Goal: Transaction & Acquisition: Purchase product/service

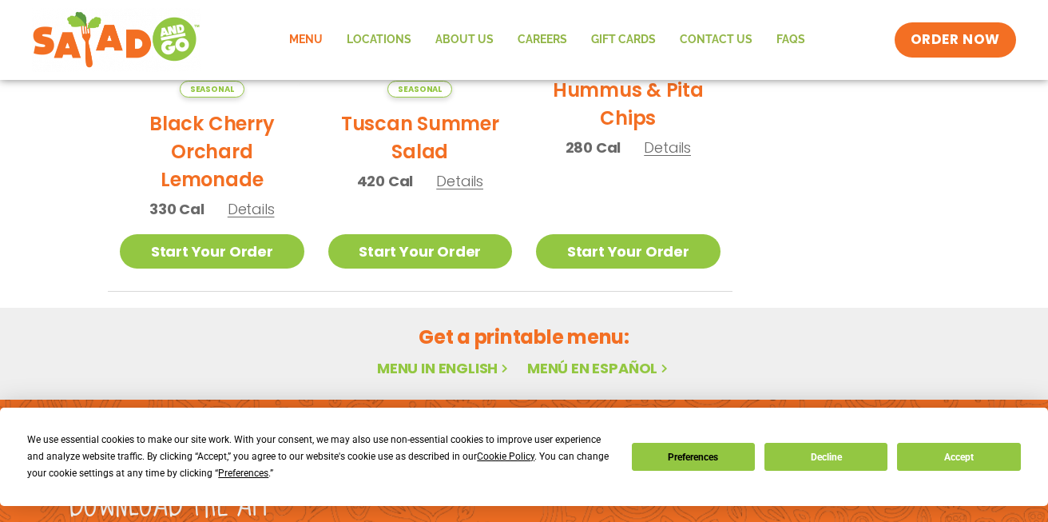
scroll to position [1062, 0]
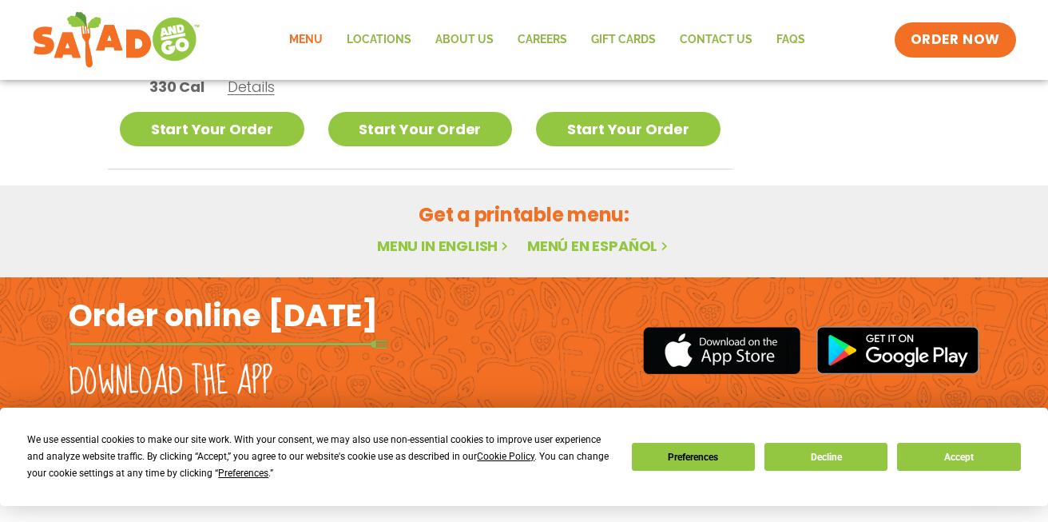
click at [442, 237] on link "Menu in English" at bounding box center [444, 246] width 134 height 20
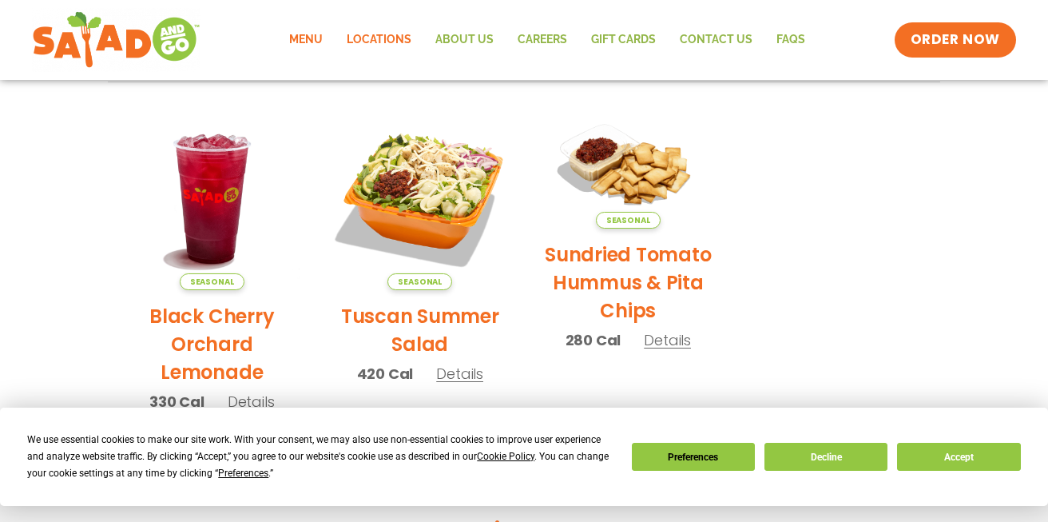
scroll to position [1062, 0]
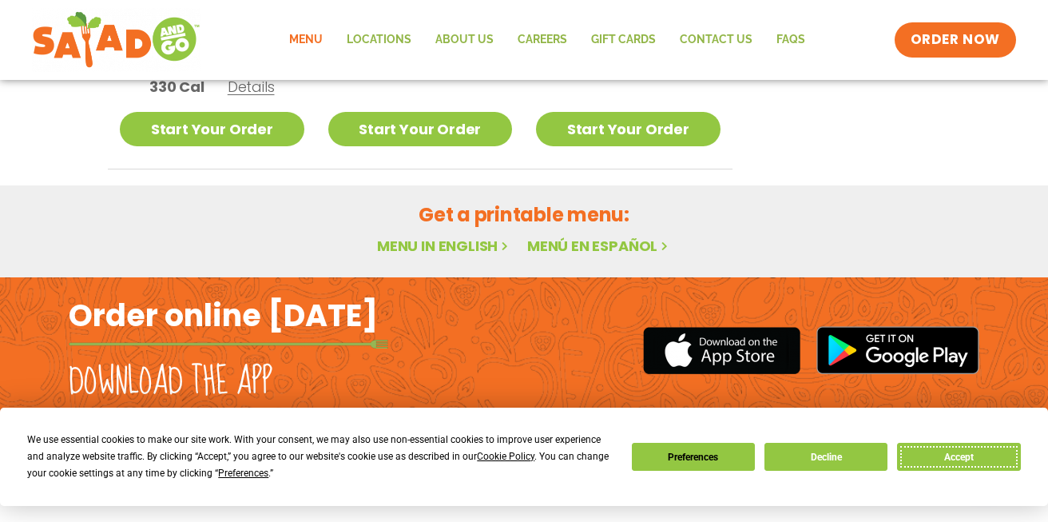
click at [972, 455] on button "Accept" at bounding box center [958, 456] width 123 height 28
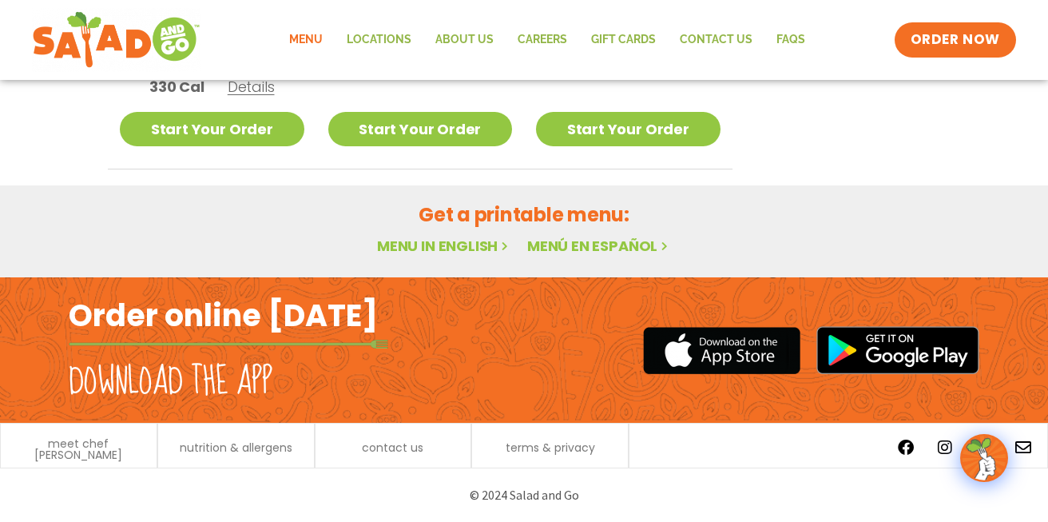
click at [433, 248] on link "Menu in English" at bounding box center [444, 246] width 134 height 20
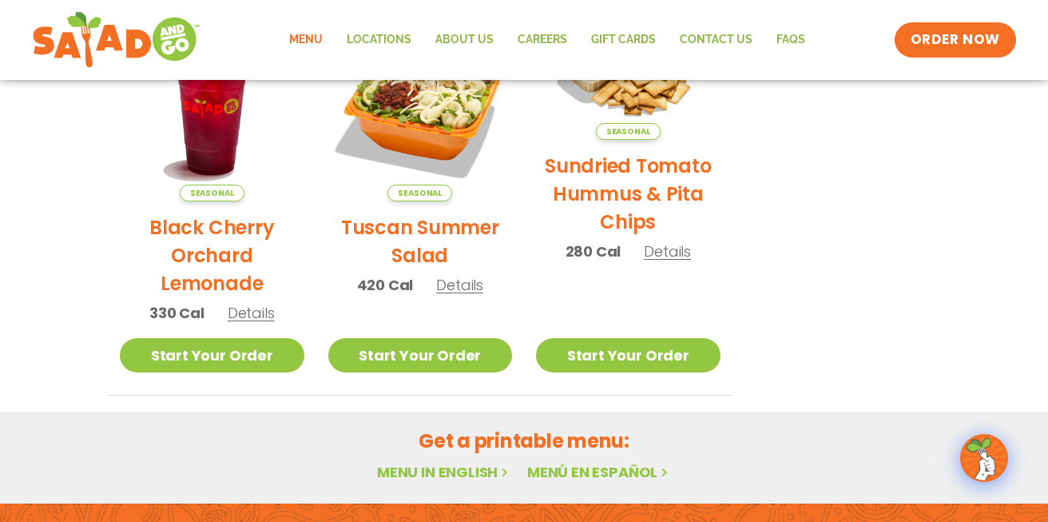
scroll to position [1062, 0]
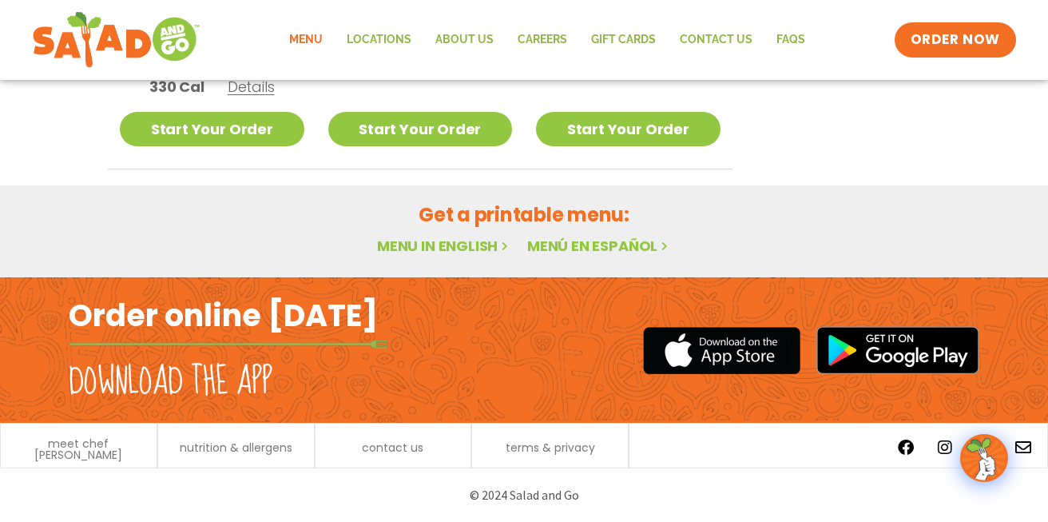
click at [444, 240] on link "Menu in English" at bounding box center [444, 246] width 134 height 20
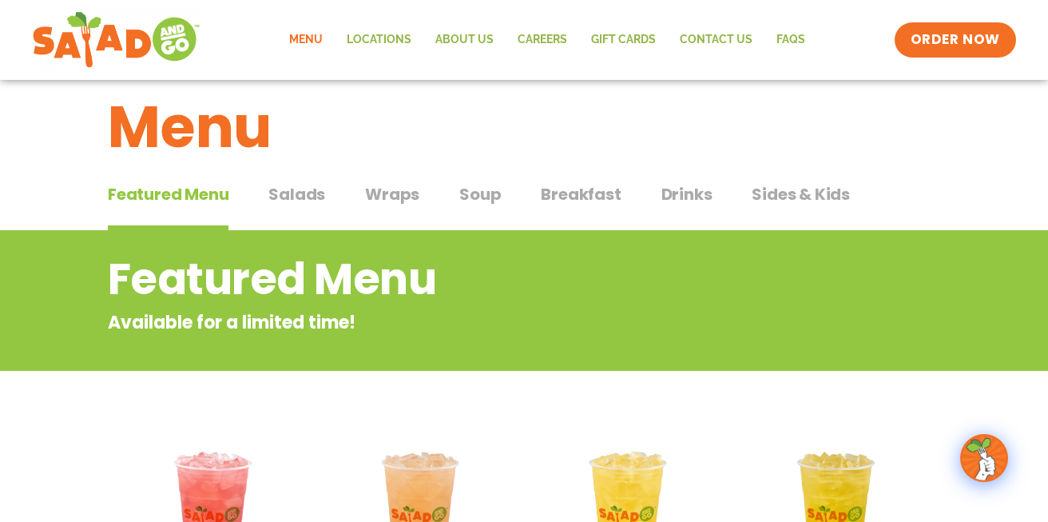
scroll to position [0, 0]
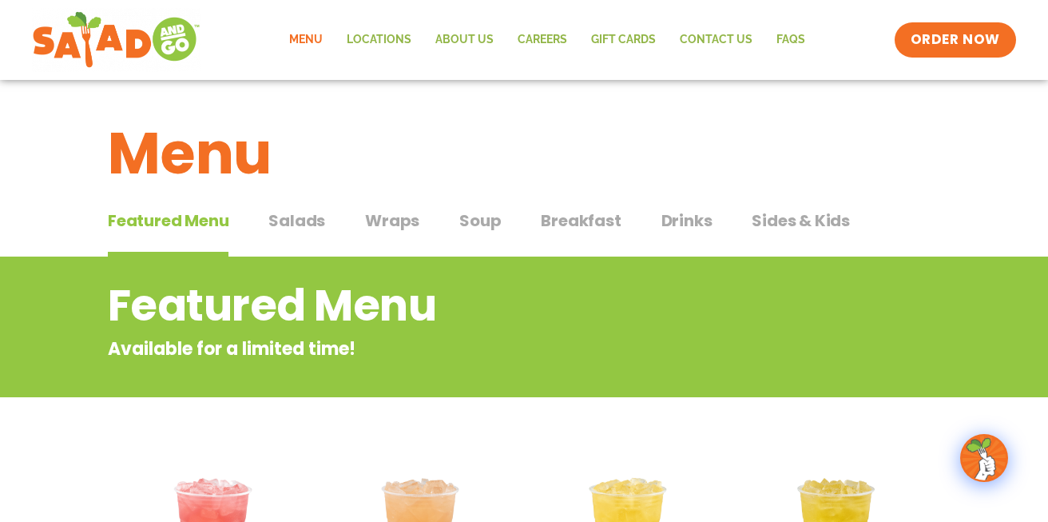
click at [390, 221] on span "Wraps" at bounding box center [392, 220] width 54 height 24
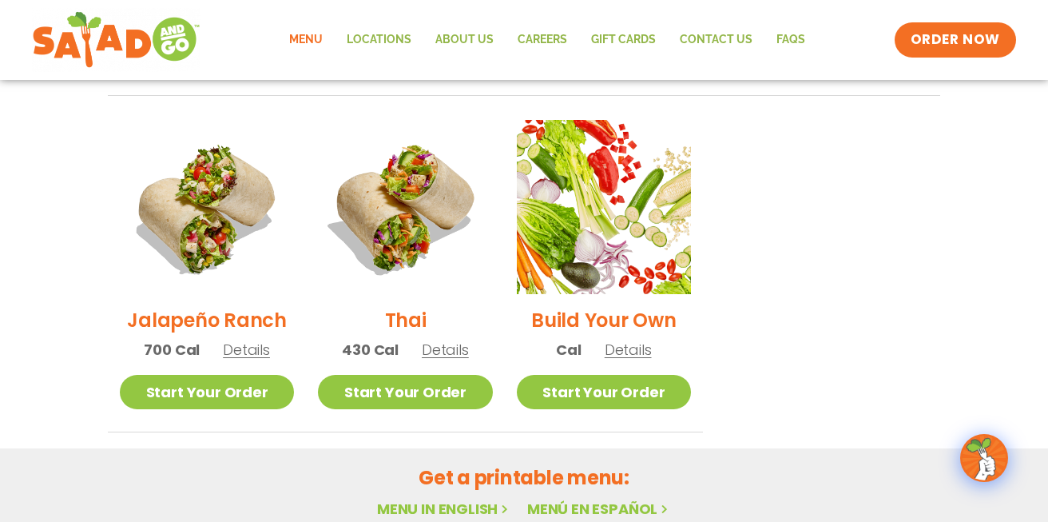
scroll to position [1136, 0]
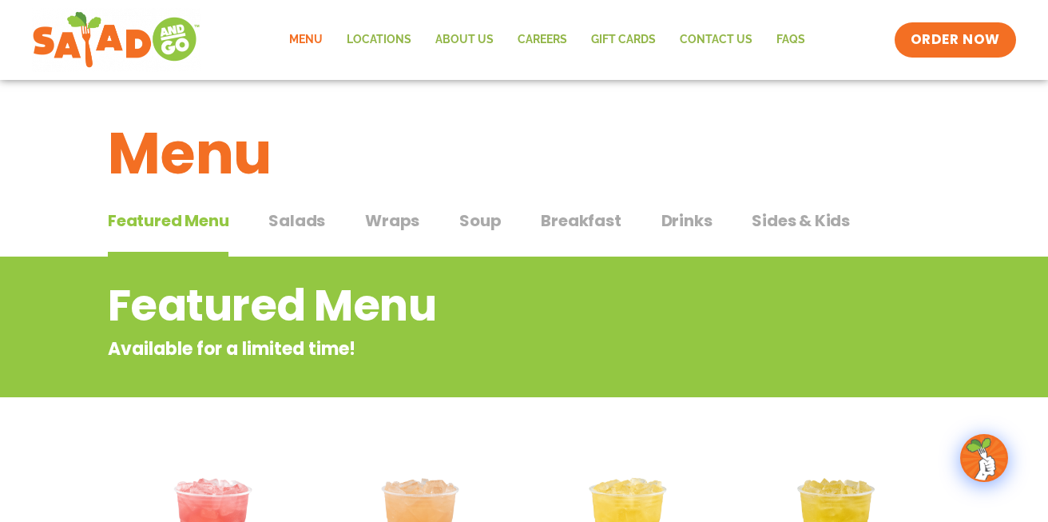
click at [288, 216] on span "Salads" at bounding box center [296, 220] width 57 height 24
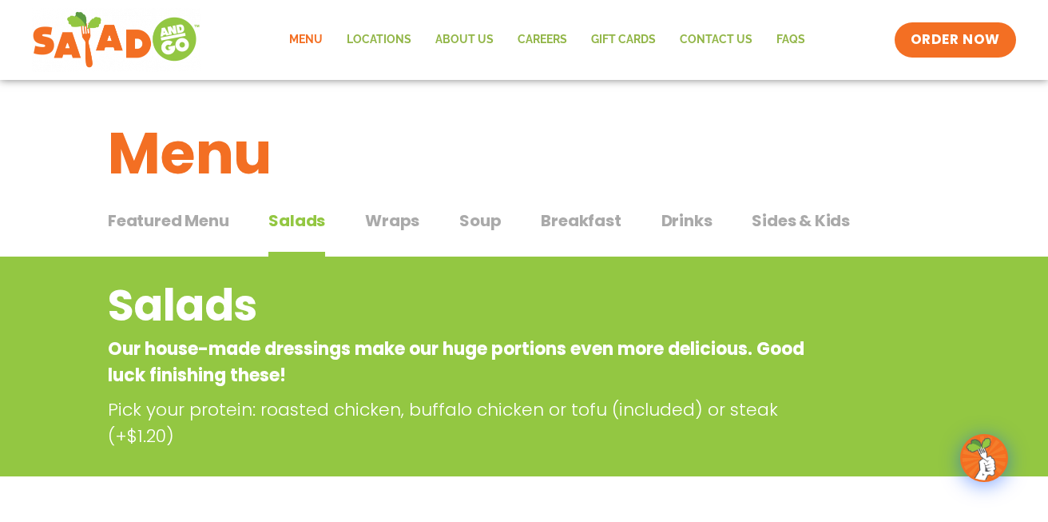
click at [555, 288] on h2 "Salads" at bounding box center [460, 305] width 704 height 65
click at [485, 215] on span "Soup" at bounding box center [480, 220] width 42 height 24
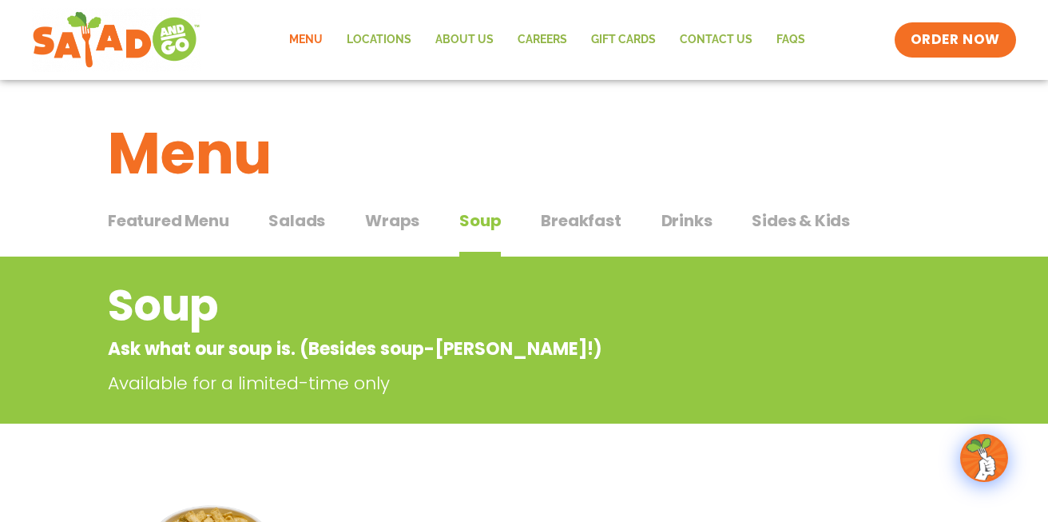
click at [300, 218] on span "Salads" at bounding box center [296, 220] width 57 height 24
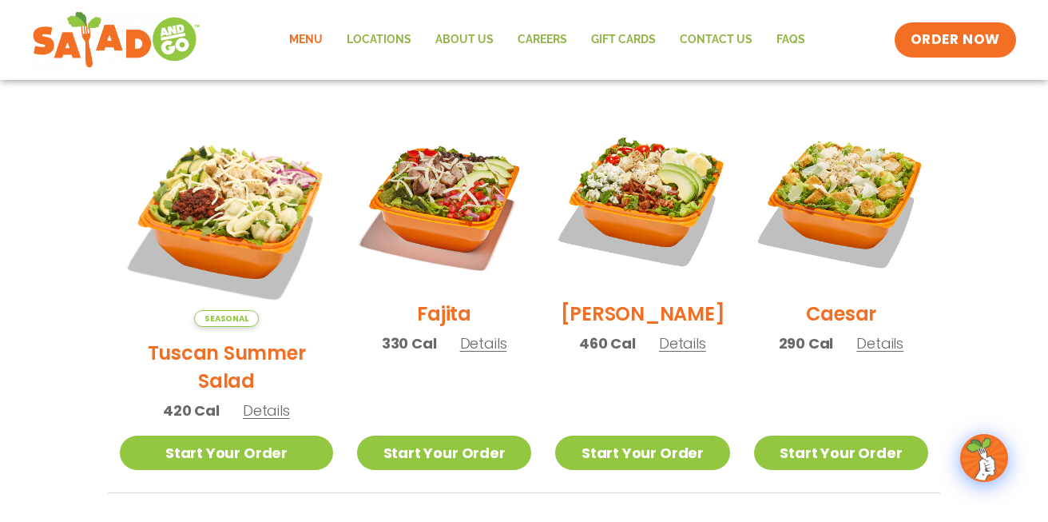
scroll to position [418, 0]
click at [260, 399] on span "Details" at bounding box center [266, 409] width 47 height 20
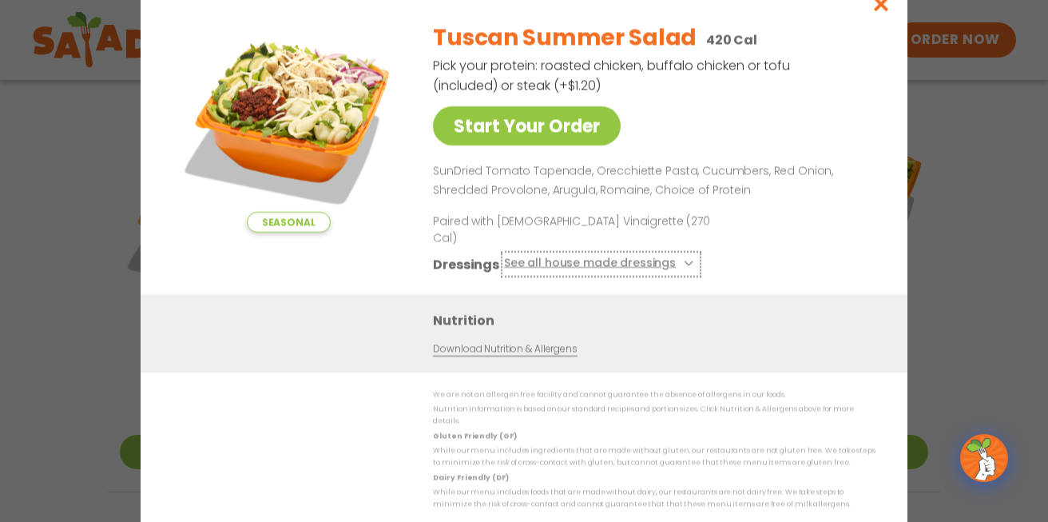
click at [682, 265] on button "See all house made dressings" at bounding box center [601, 264] width 194 height 20
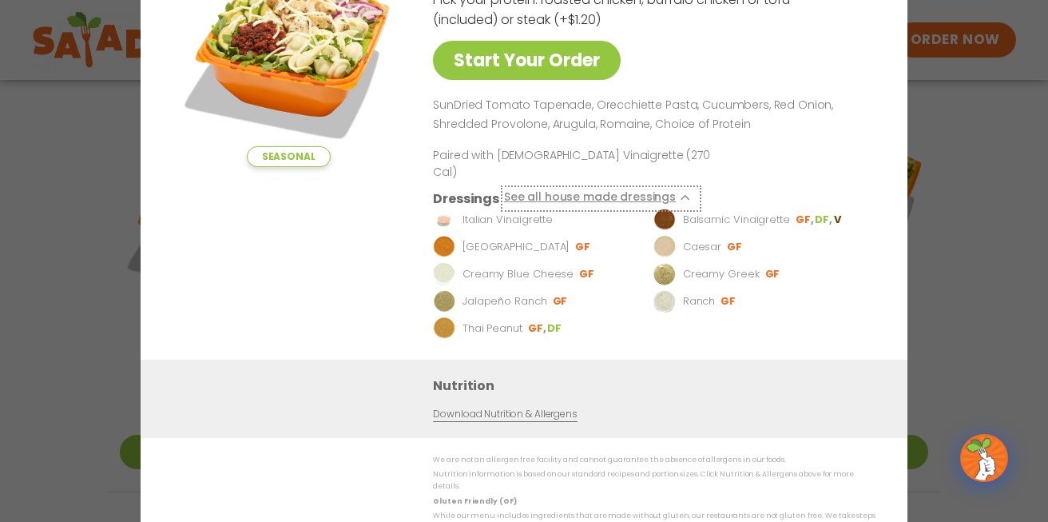
click at [671, 199] on button "See all house made dressings" at bounding box center [601, 198] width 194 height 20
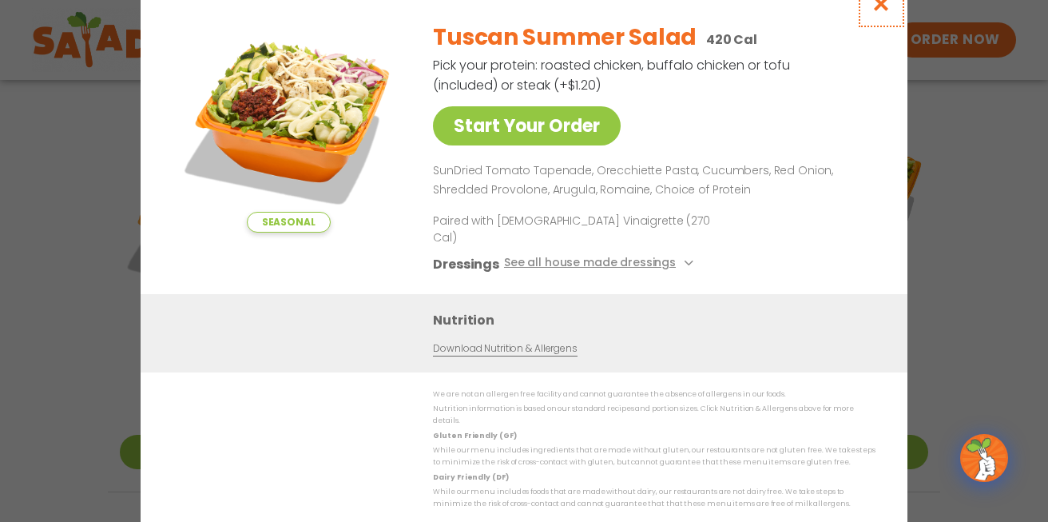
click at [886, 12] on icon "Close modal" at bounding box center [881, 3] width 20 height 17
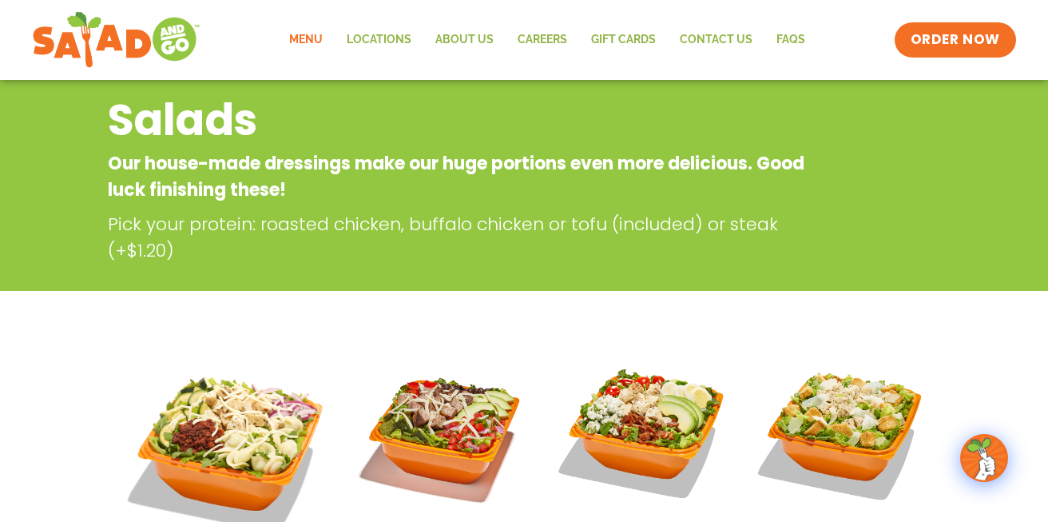
scroll to position [0, 0]
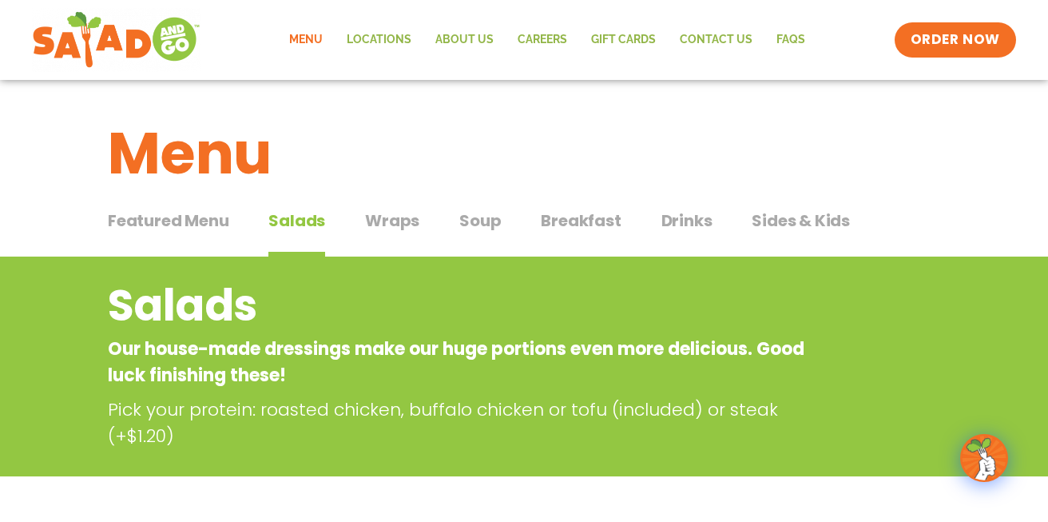
click at [399, 229] on span "Wraps" at bounding box center [392, 220] width 54 height 24
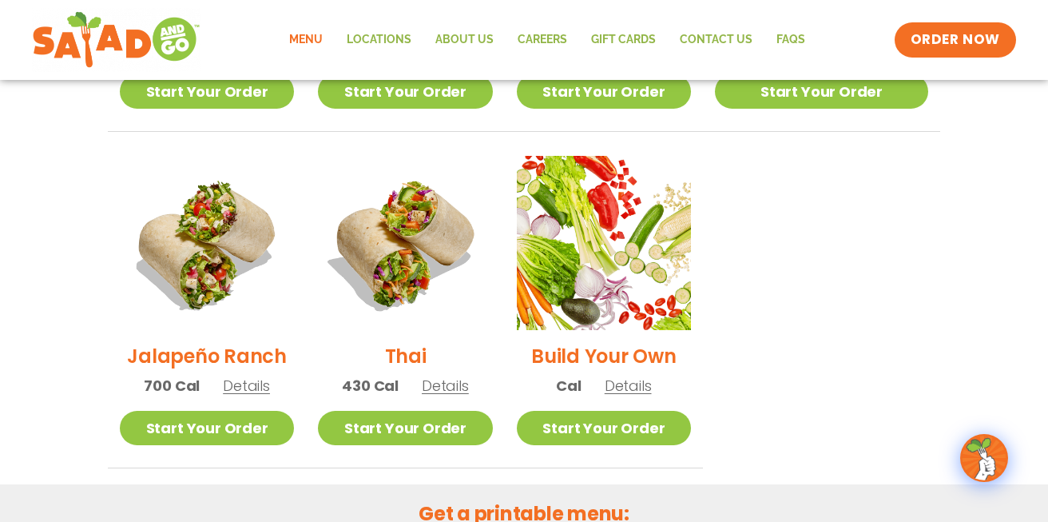
scroll to position [1107, 0]
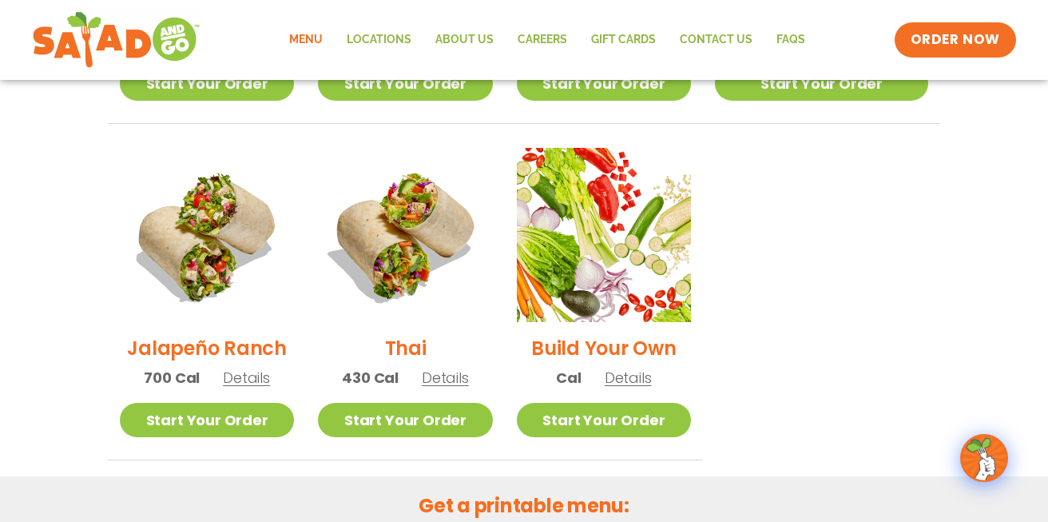
click at [456, 367] on span "Details" at bounding box center [445, 377] width 47 height 20
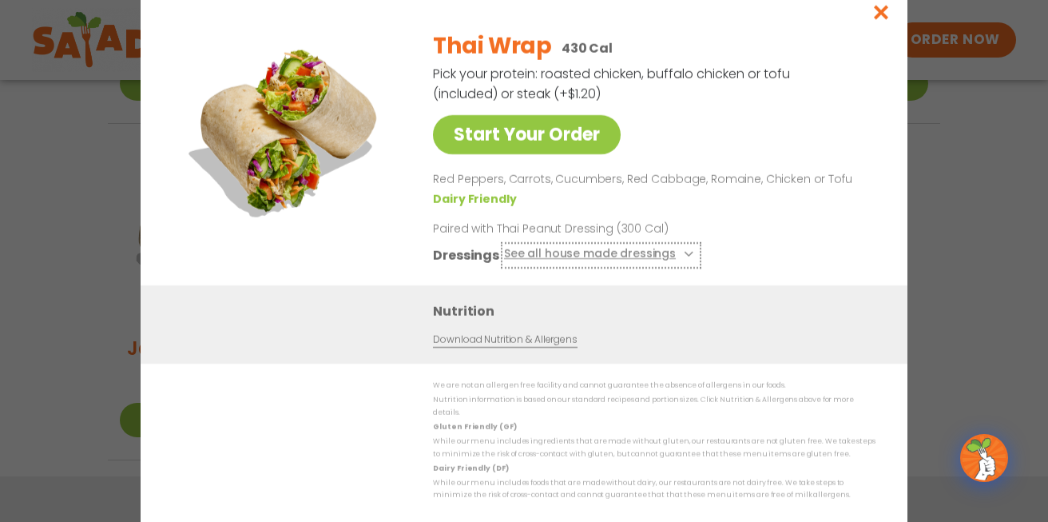
click at [684, 257] on icon at bounding box center [687, 254] width 6 height 6
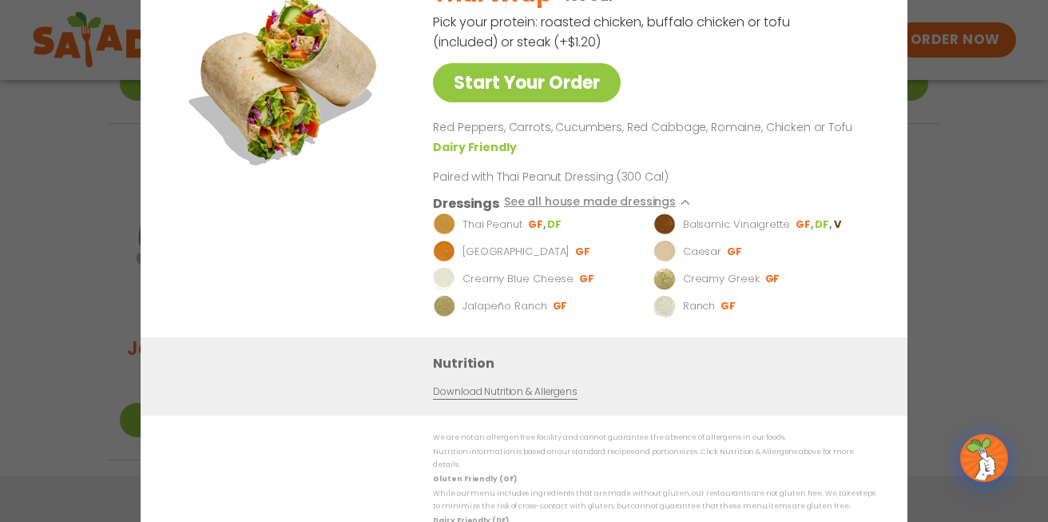
click at [963, 162] on div "Start Your Order Thai Wrap 430 Cal Pick your protein: roasted chicken, buffalo …" at bounding box center [524, 261] width 1048 height 522
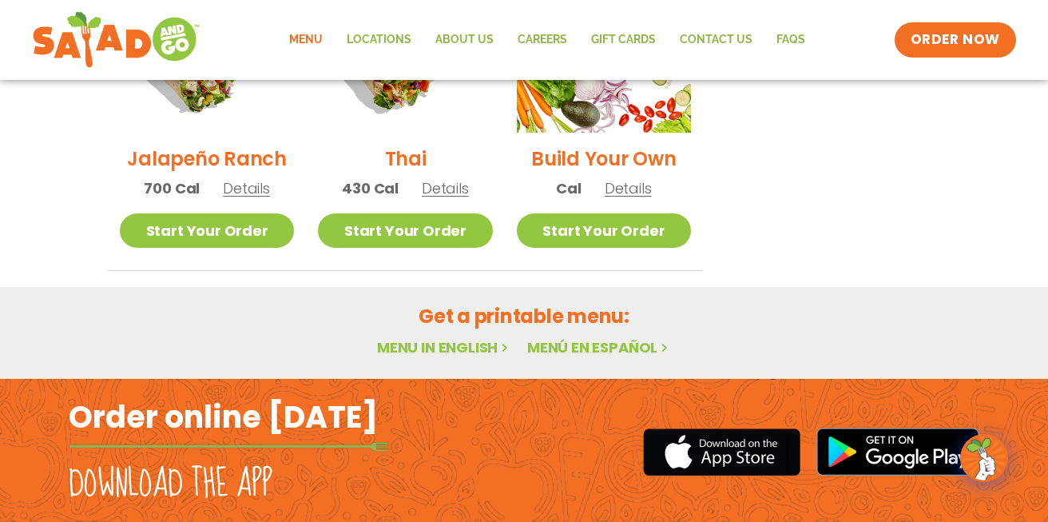
scroll to position [1256, 0]
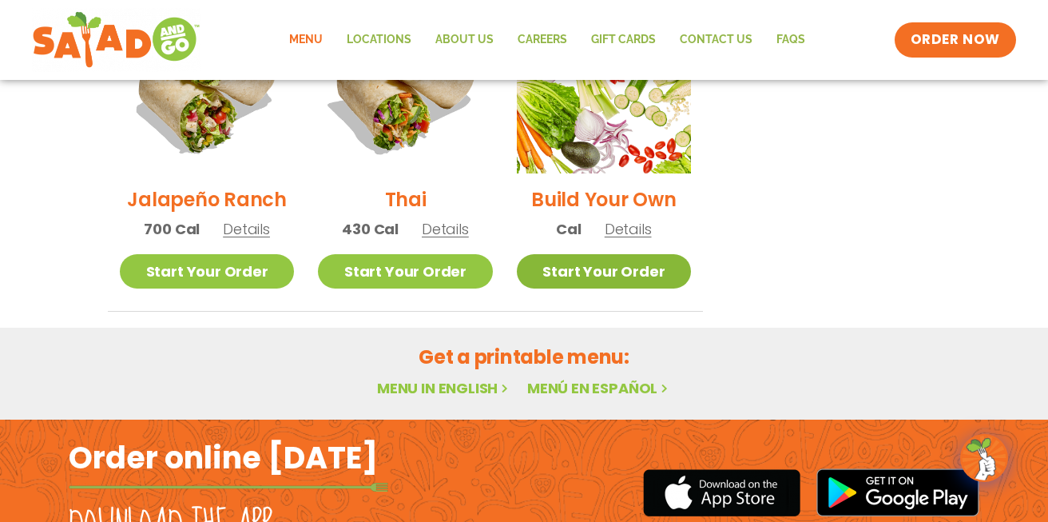
click at [646, 254] on link "Start Your Order" at bounding box center [604, 271] width 174 height 34
